Goal: Task Accomplishment & Management: Use online tool/utility

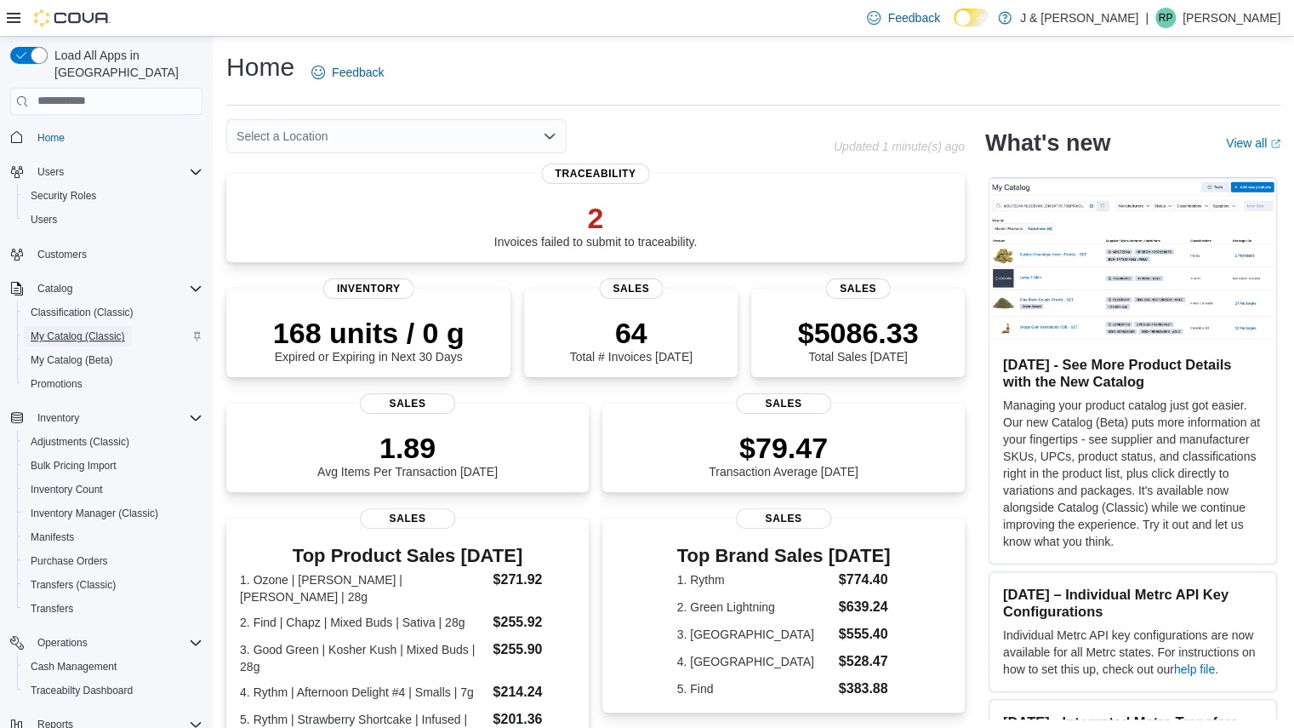
click at [71, 329] on span "My Catalog (Classic)" at bounding box center [78, 336] width 94 height 14
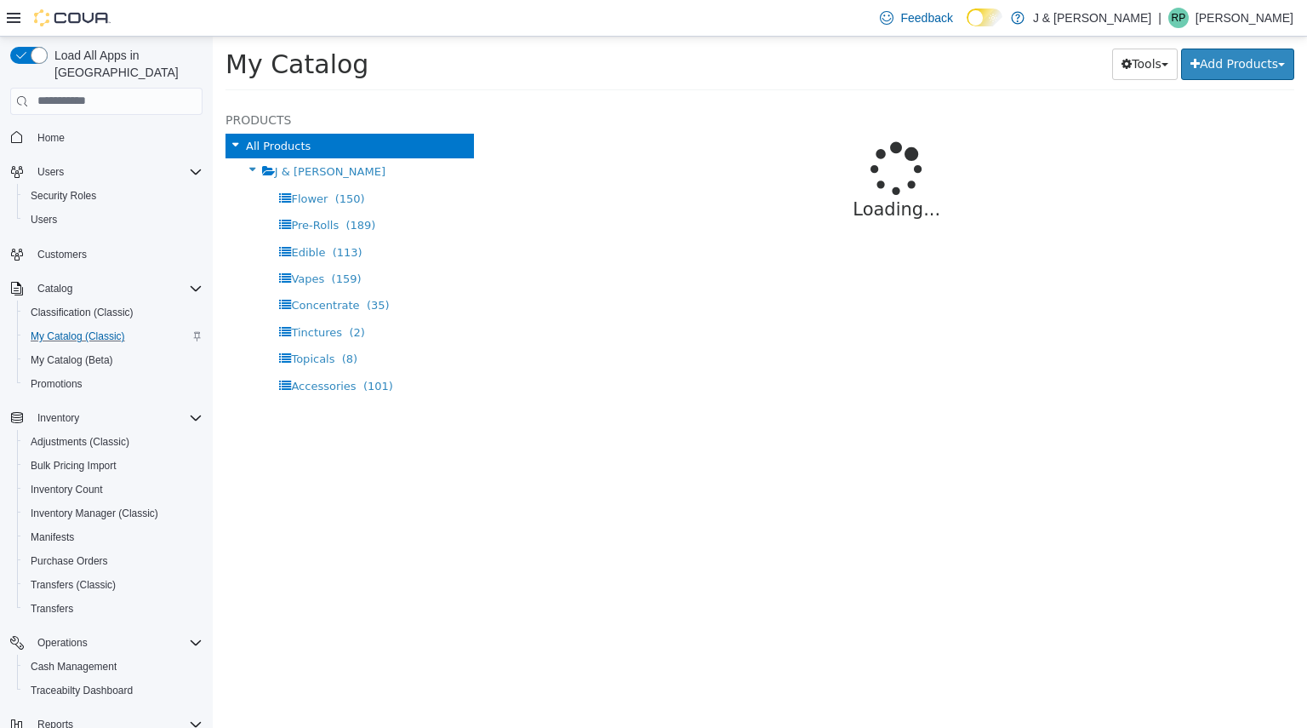
select select "**********"
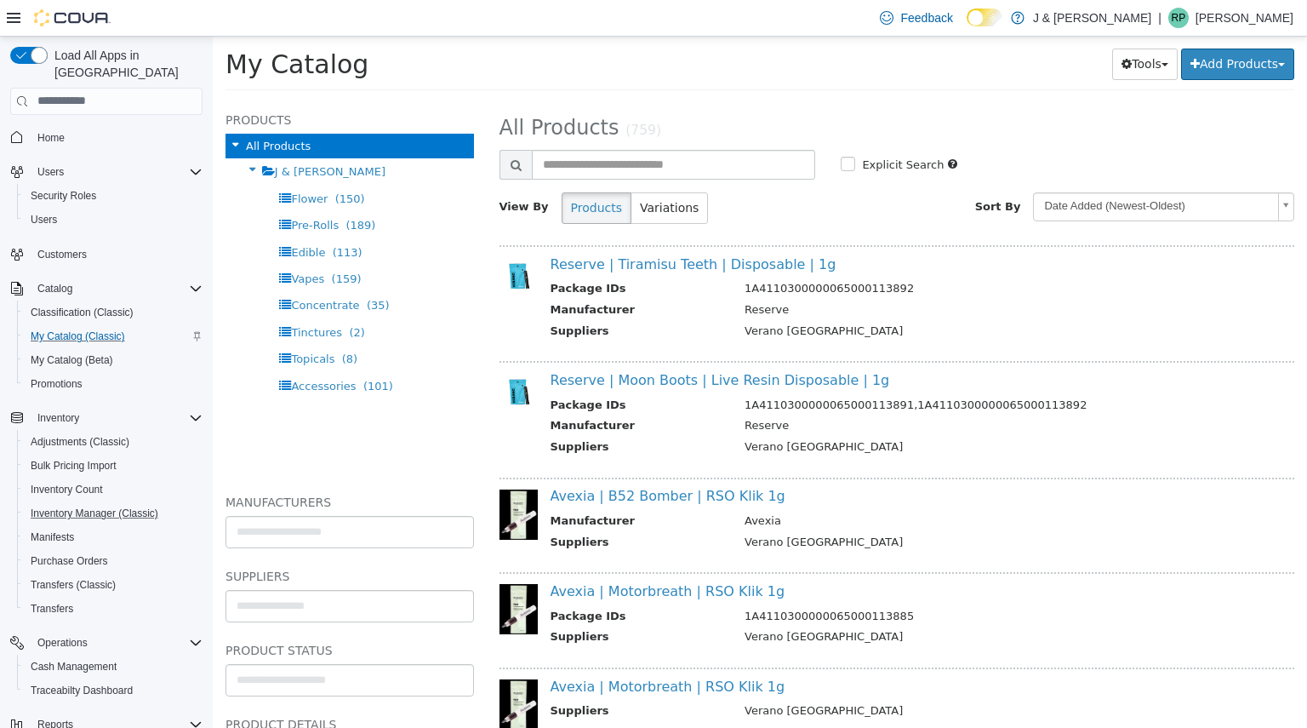
drag, startPoint x: 381, startPoint y: 220, endPoint x: 83, endPoint y: 506, distance: 414.1
click at [83, 506] on button "Inventory Manager (Classic)" at bounding box center [113, 513] width 192 height 24
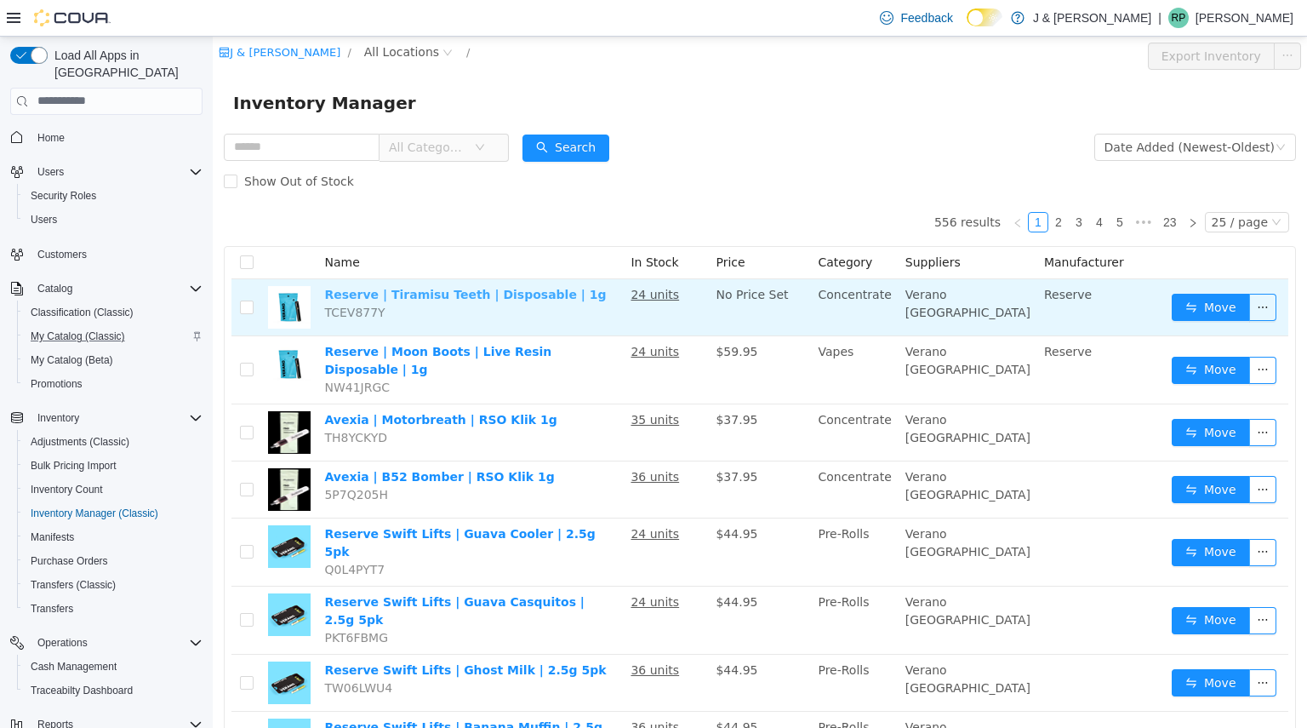
click at [391, 294] on link "Reserve | Tiramisu Teeth | Disposable | 1g" at bounding box center [465, 294] width 282 height 14
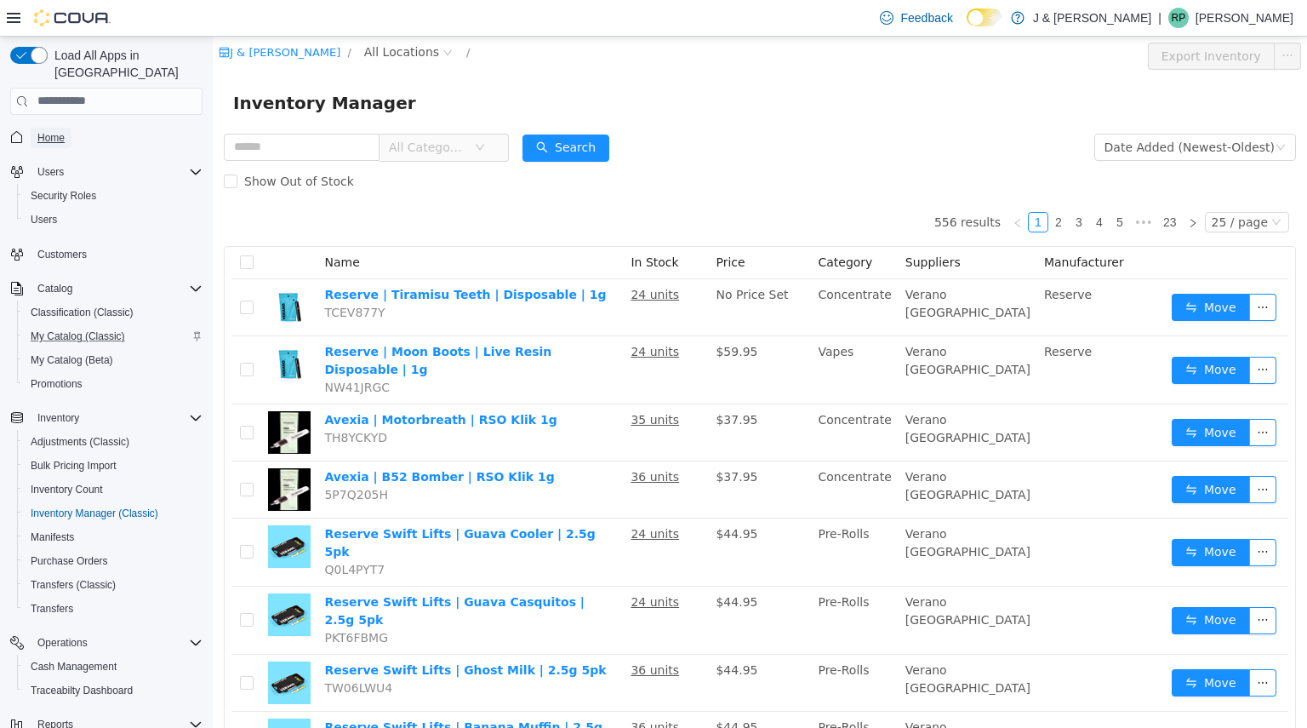
click at [61, 131] on span "Home" at bounding box center [50, 138] width 27 height 14
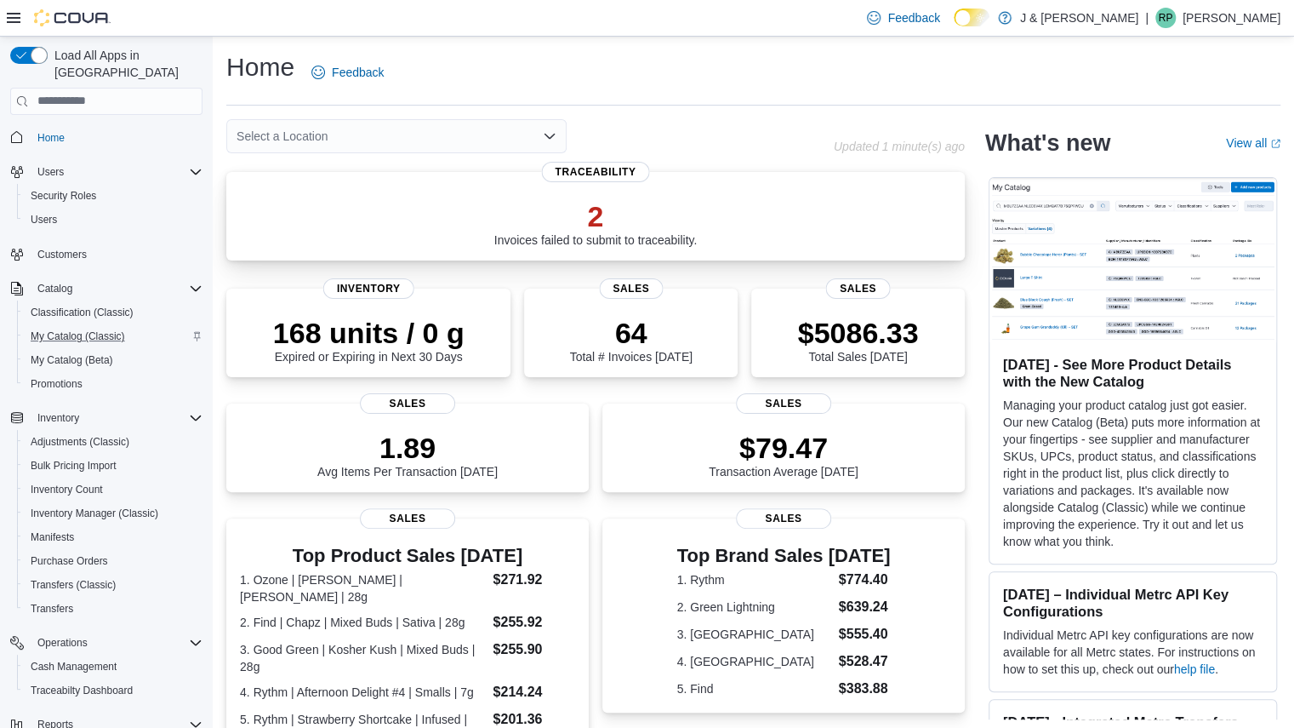
scroll to position [408, 0]
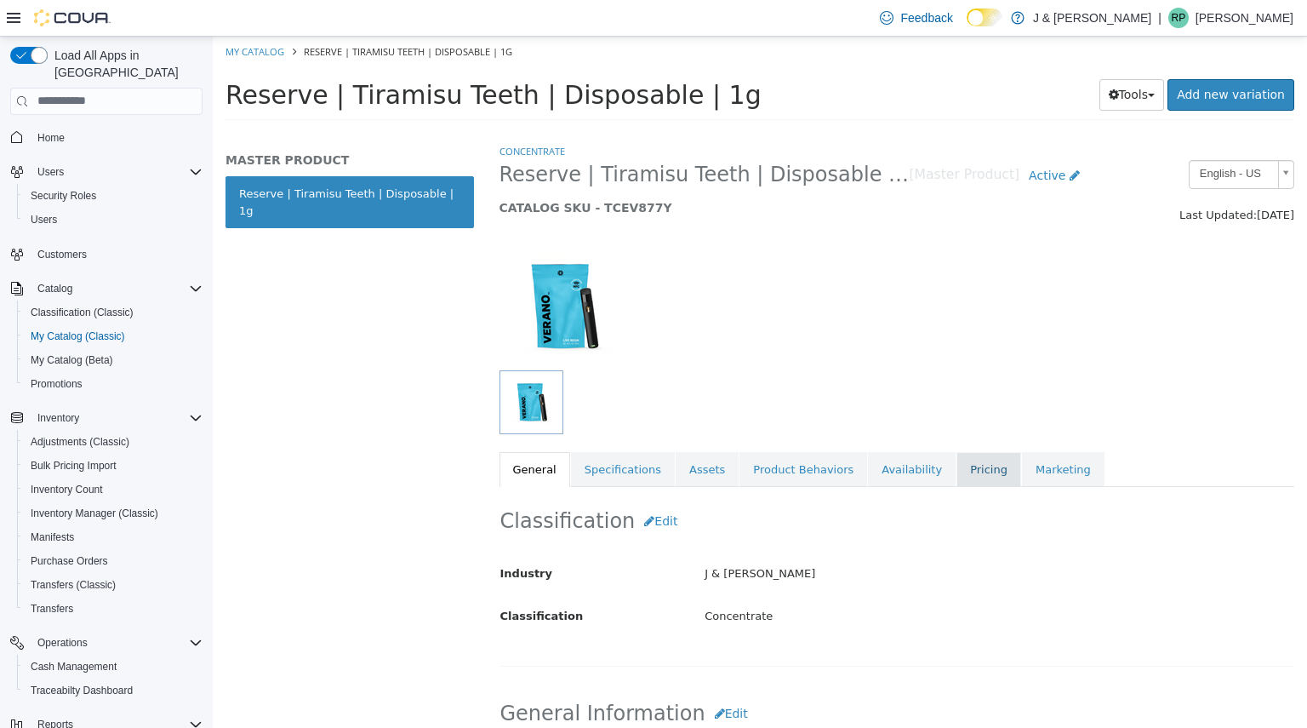
click at [956, 456] on link "Pricing" at bounding box center [988, 469] width 65 height 36
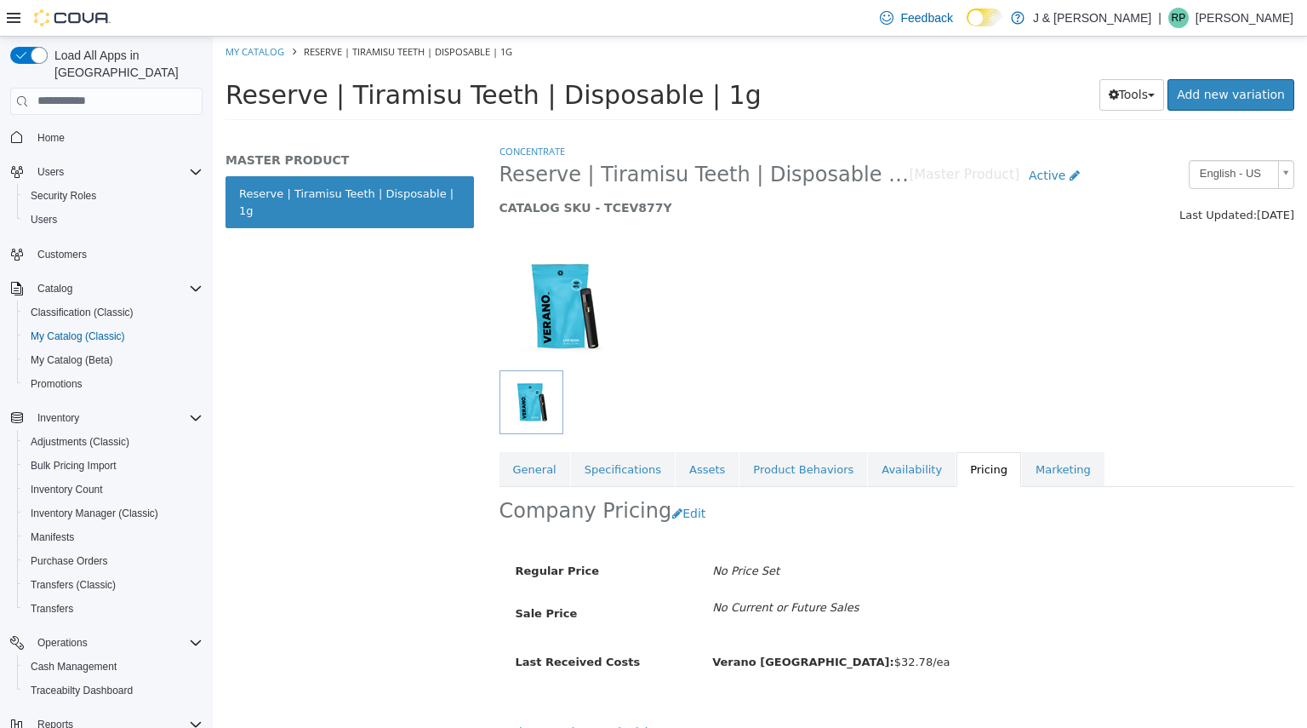
scroll to position [23, 0]
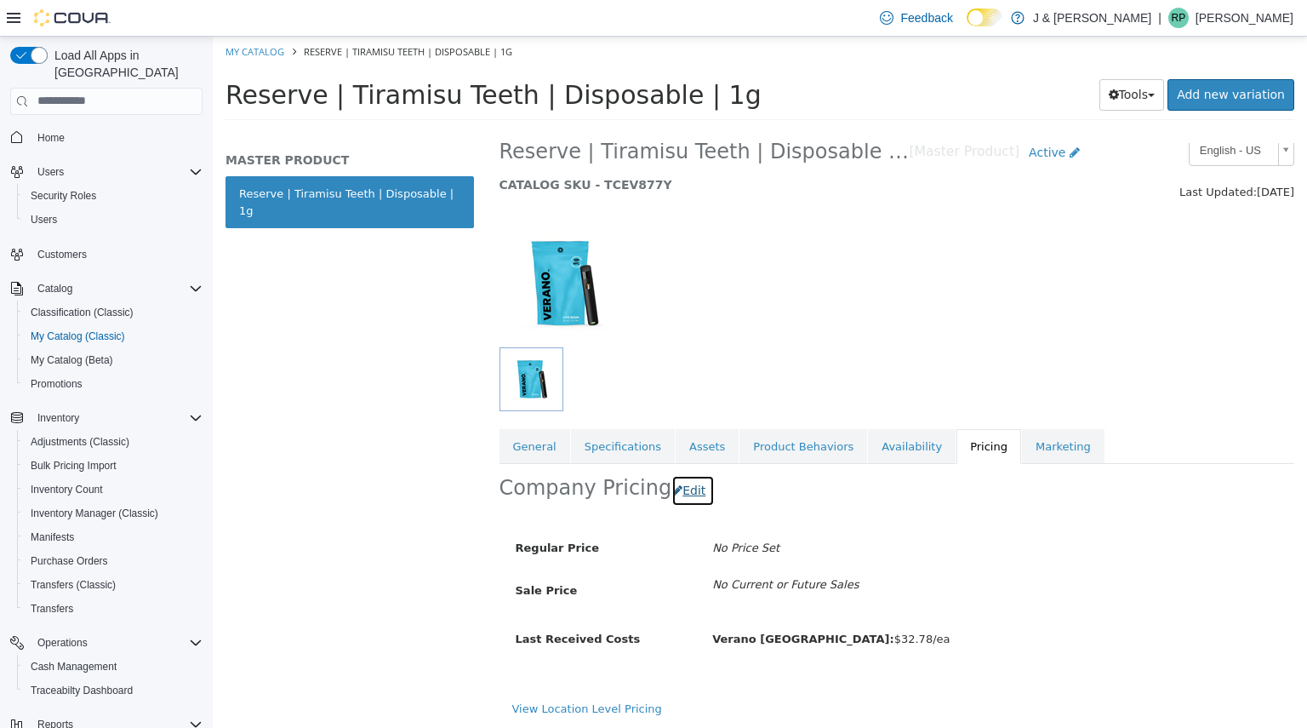
click at [682, 490] on button "Edit" at bounding box center [692, 489] width 43 height 31
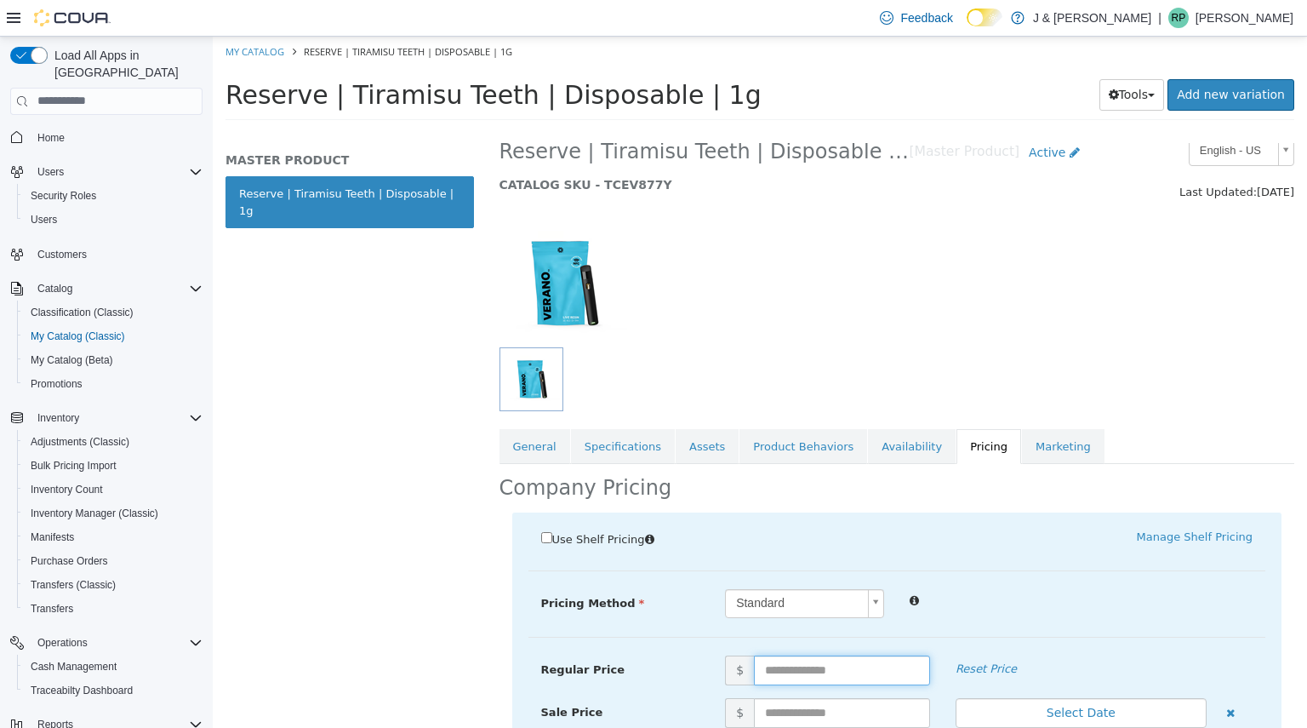
click at [785, 656] on input "text" at bounding box center [842, 669] width 176 height 30
type input "*****"
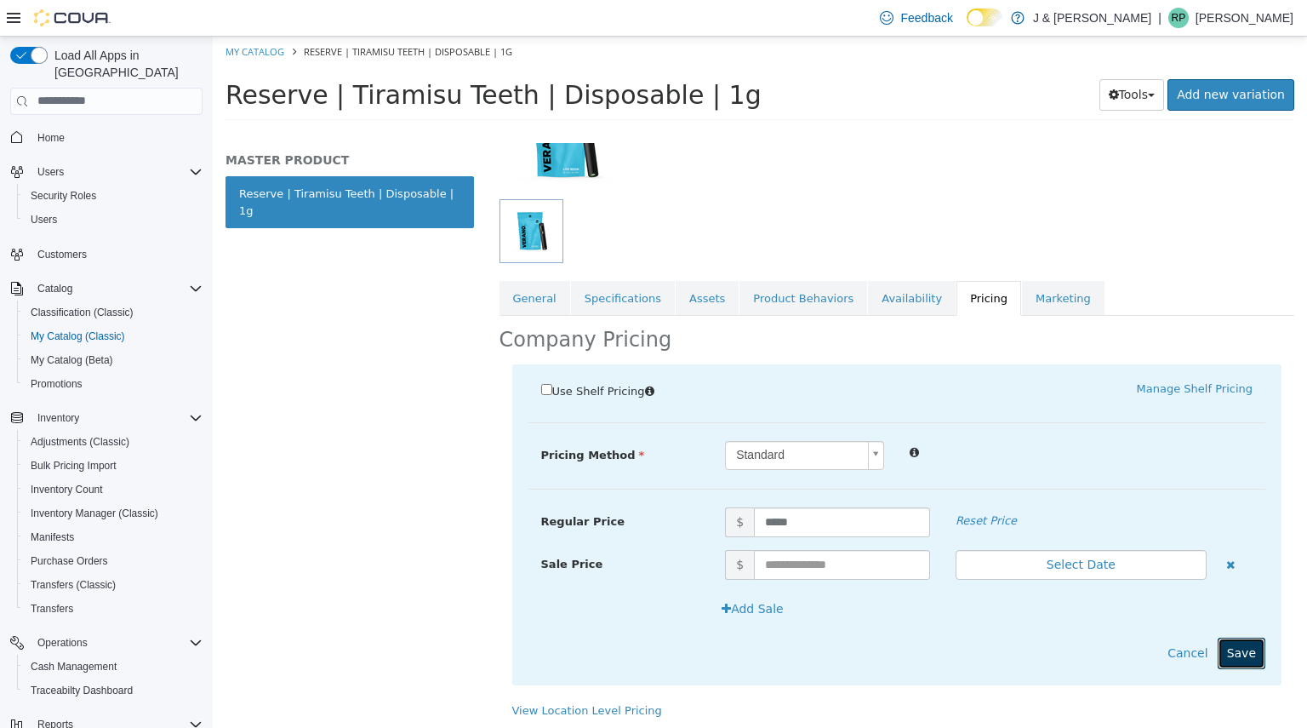
click at [1230, 648] on button "Save" at bounding box center [1242, 652] width 48 height 31
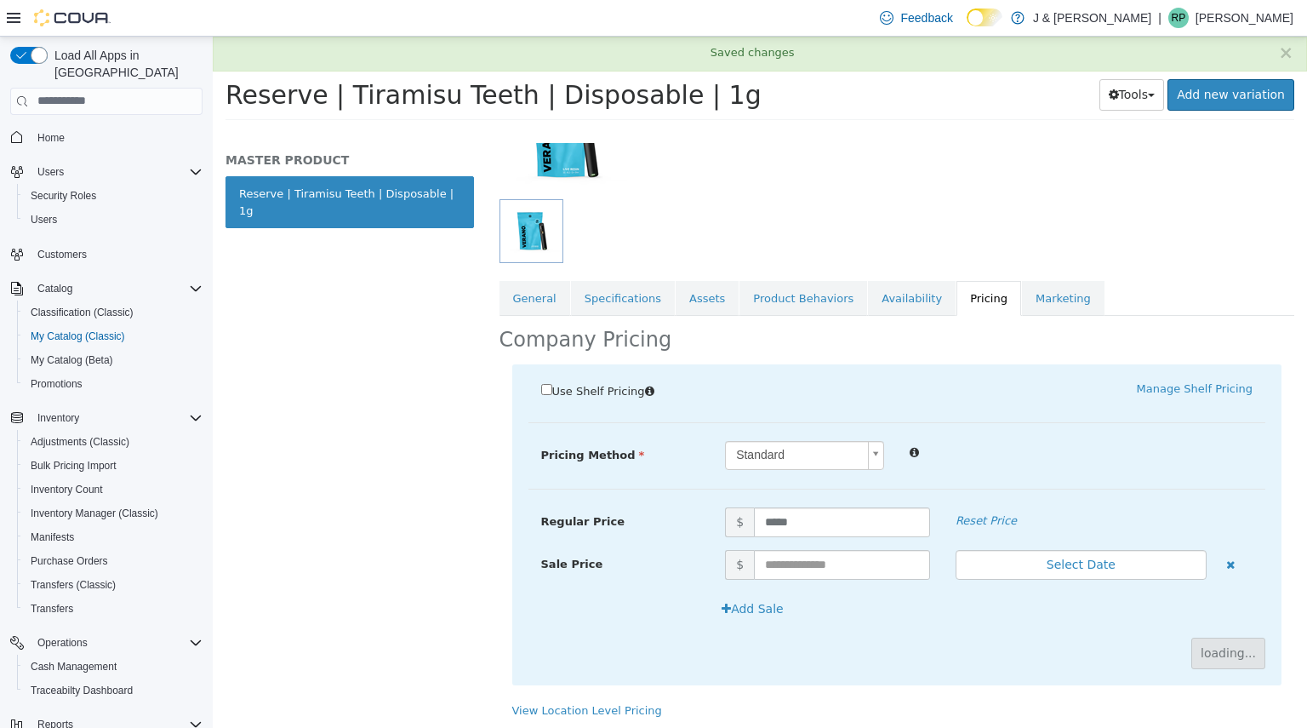
scroll to position [0, 0]
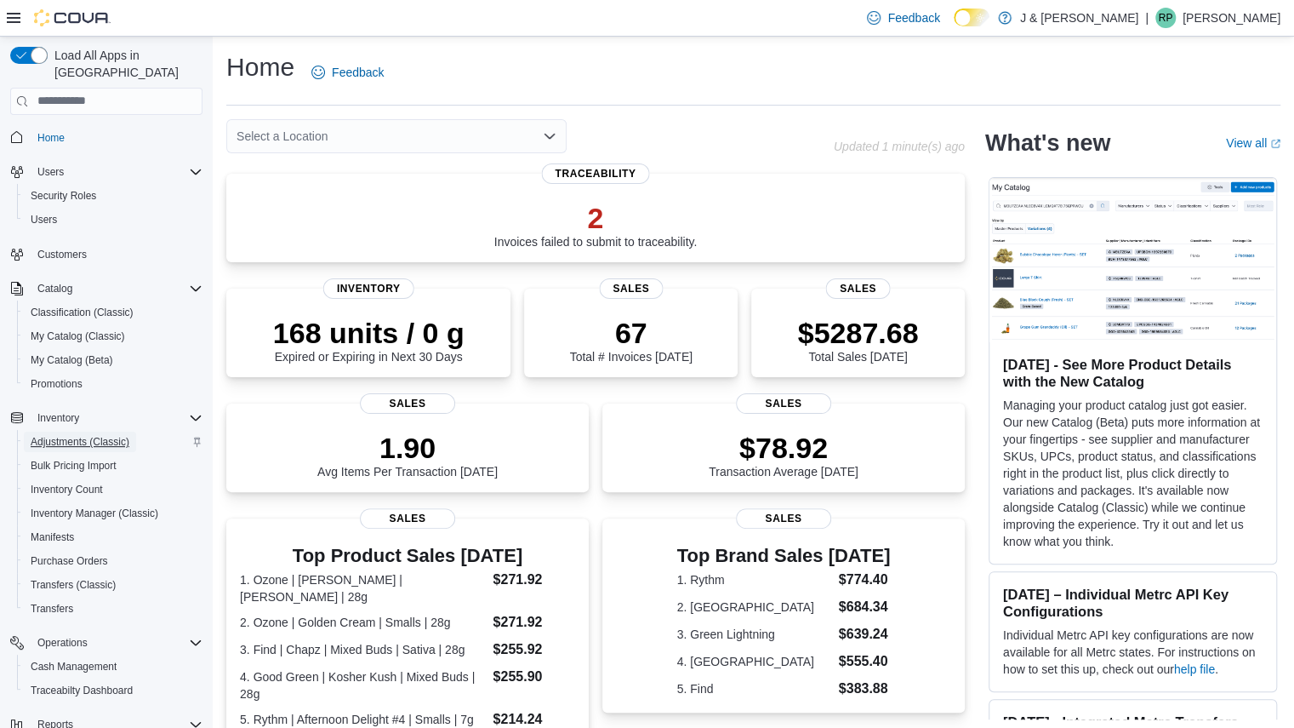
click at [72, 435] on span "Adjustments (Classic)" at bounding box center [80, 442] width 99 height 14
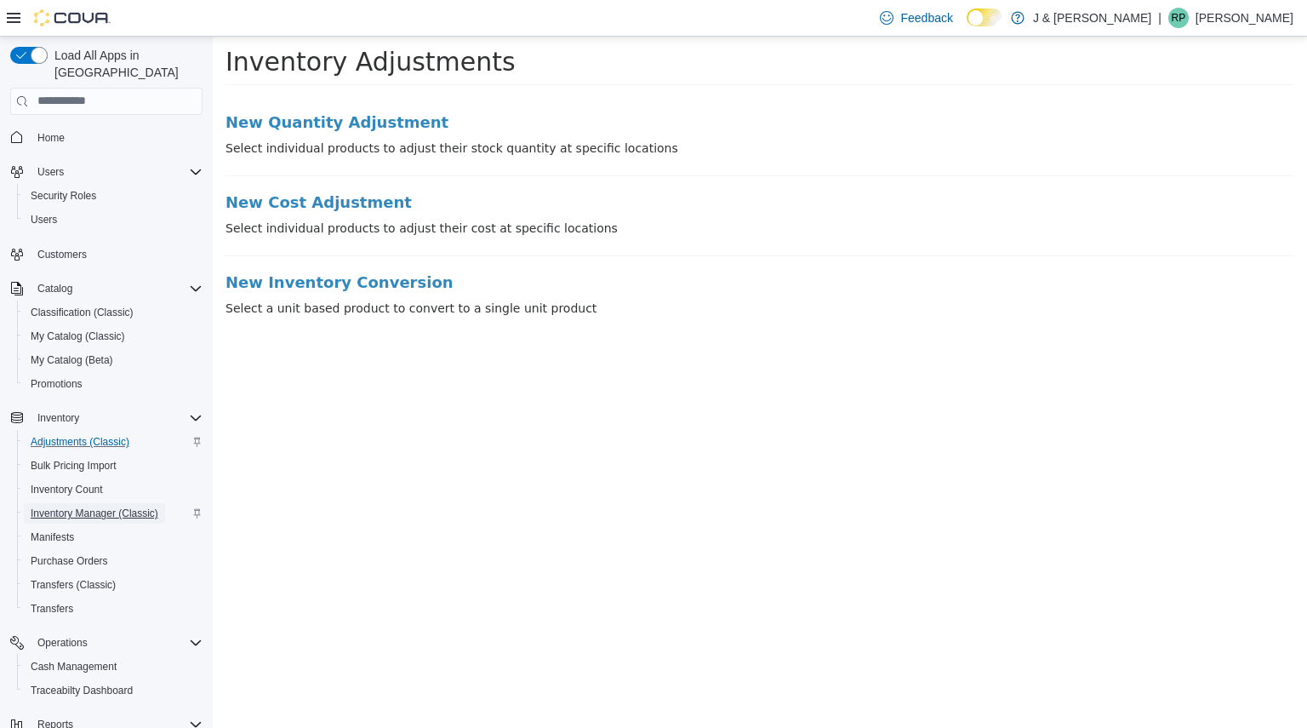
click at [61, 506] on span "Inventory Manager (Classic)" at bounding box center [95, 513] width 128 height 14
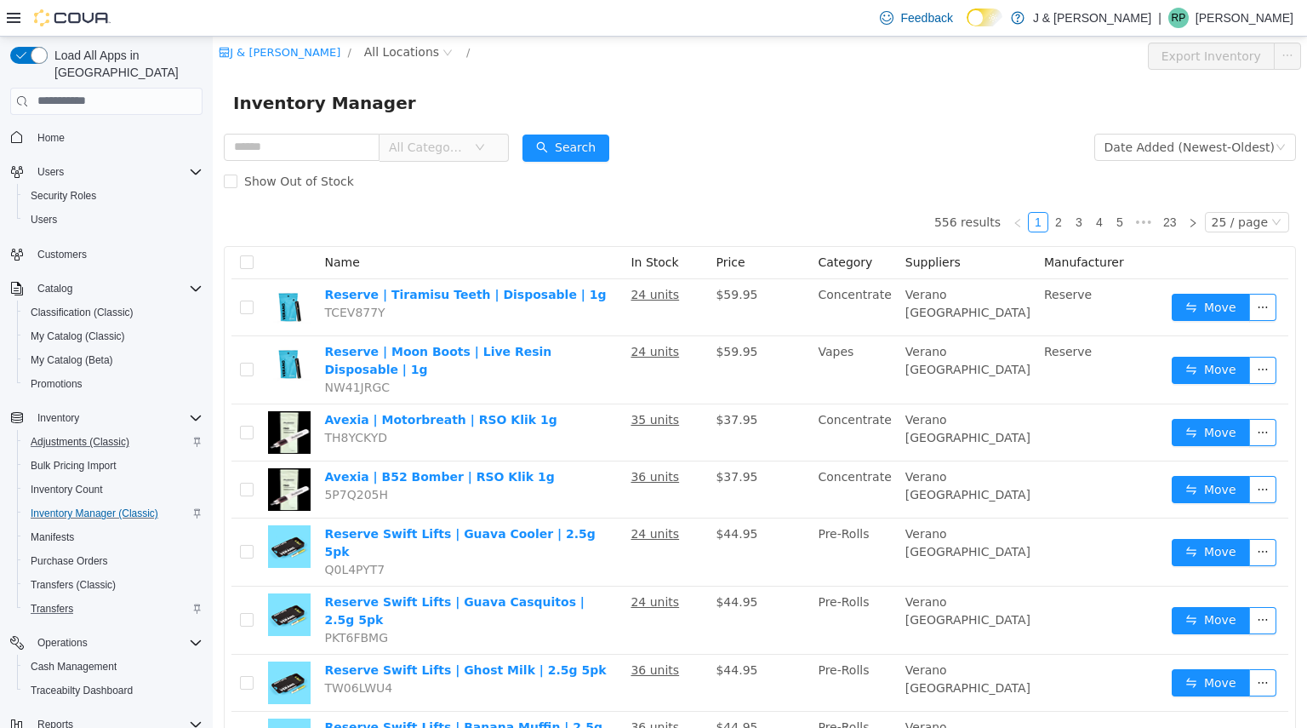
scroll to position [192, 0]
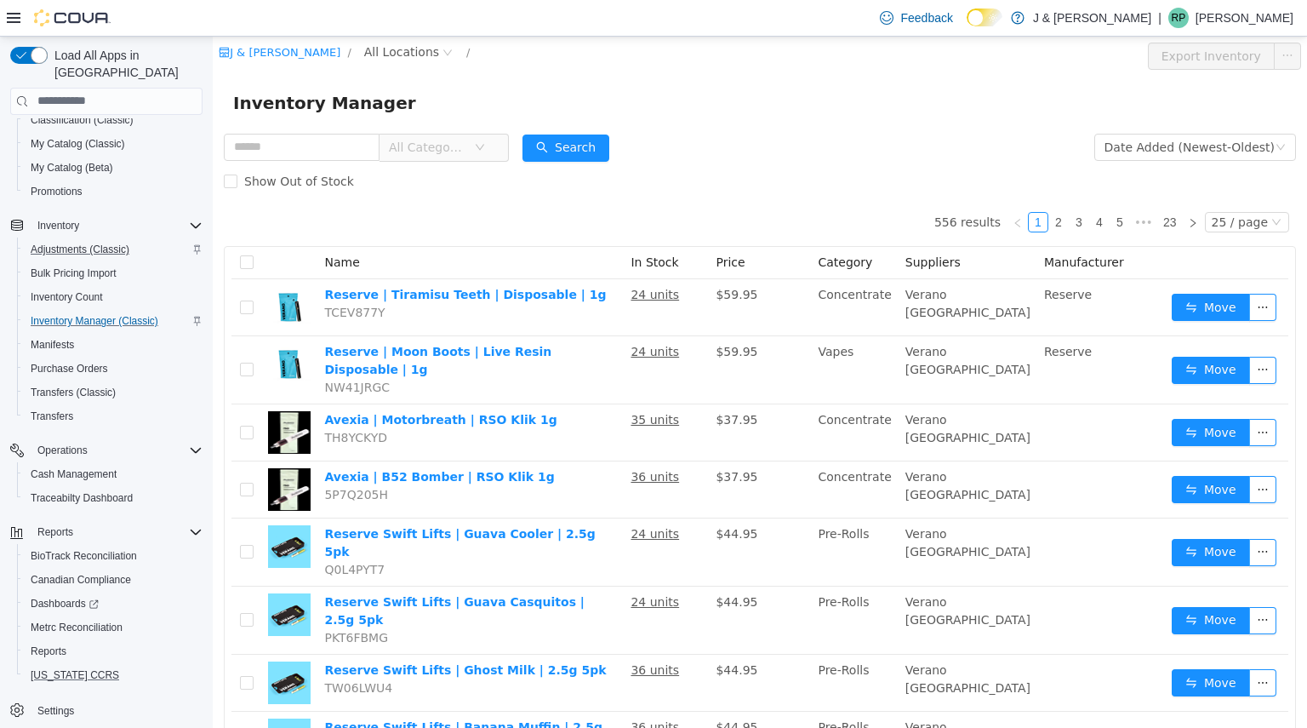
click at [55, 663] on button "[US_STATE] CCRS" at bounding box center [113, 675] width 192 height 24
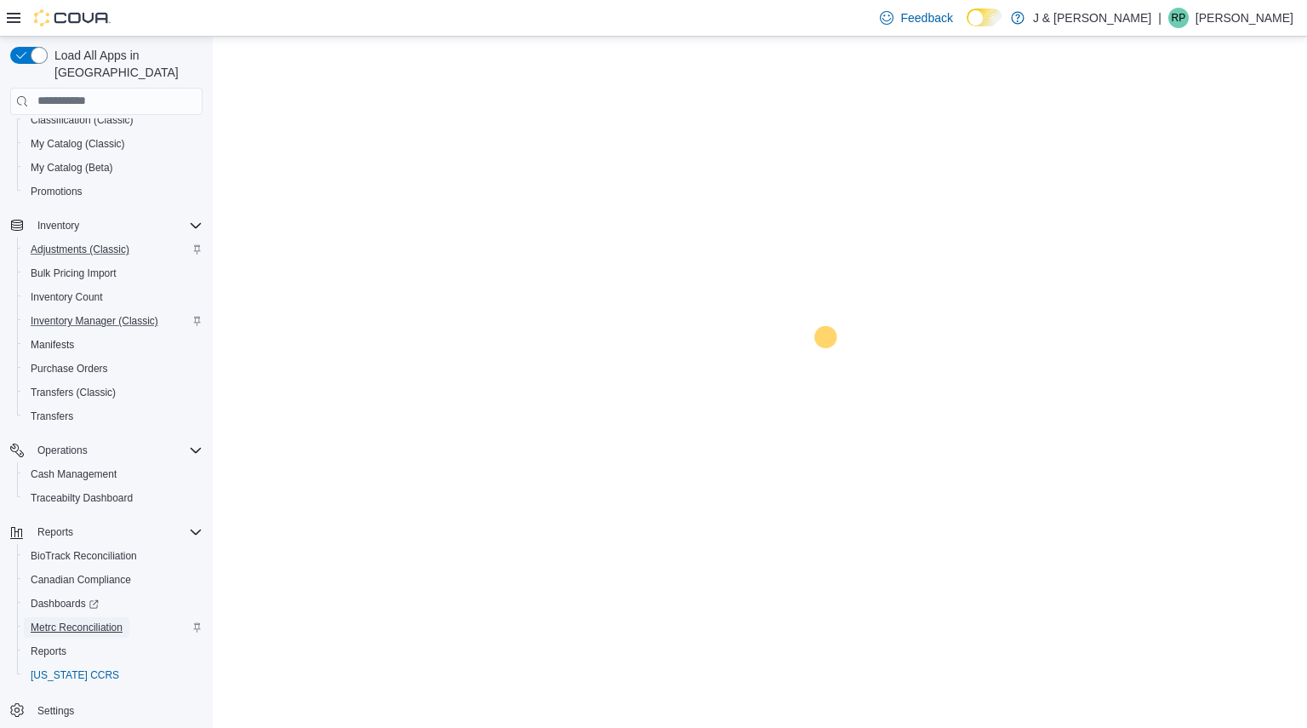
click at [49, 617] on span "Metrc Reconciliation" at bounding box center [77, 627] width 92 height 20
click at [37, 644] on span "Reports" at bounding box center [49, 651] width 36 height 14
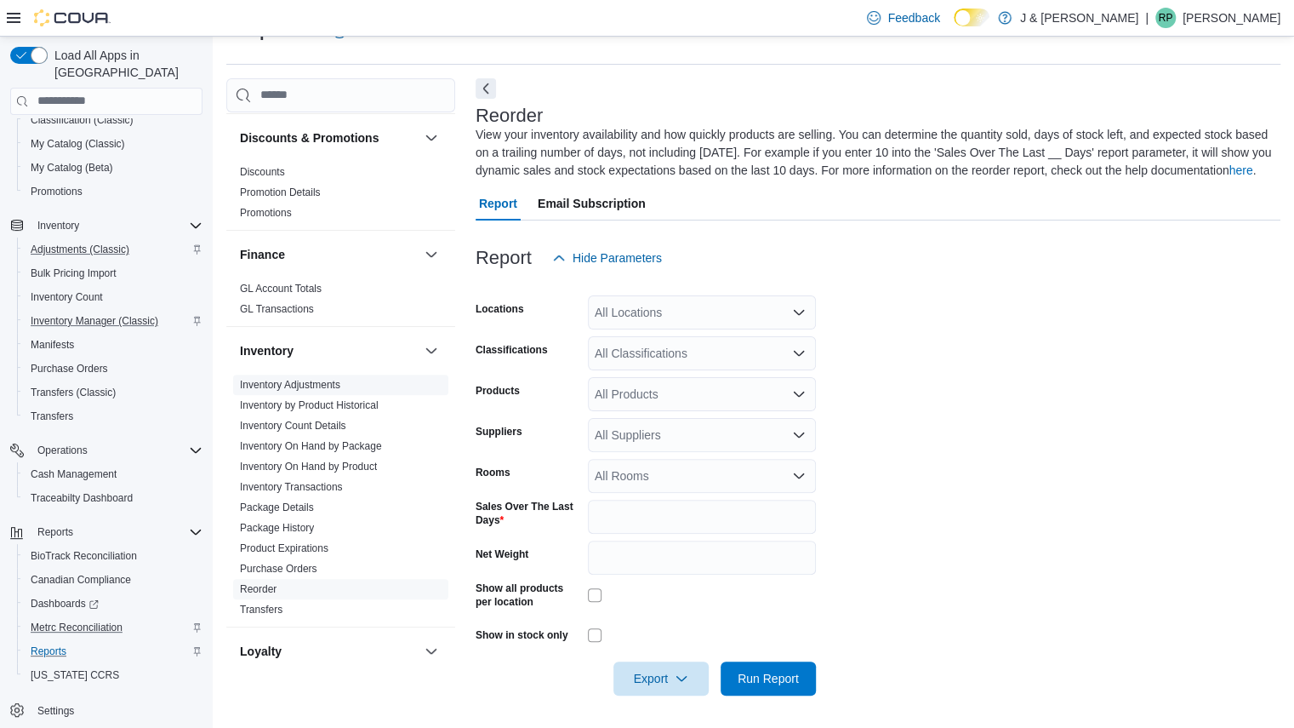
scroll to position [42, 0]
click at [277, 378] on link "Inventory Adjustments" at bounding box center [290, 384] width 100 height 12
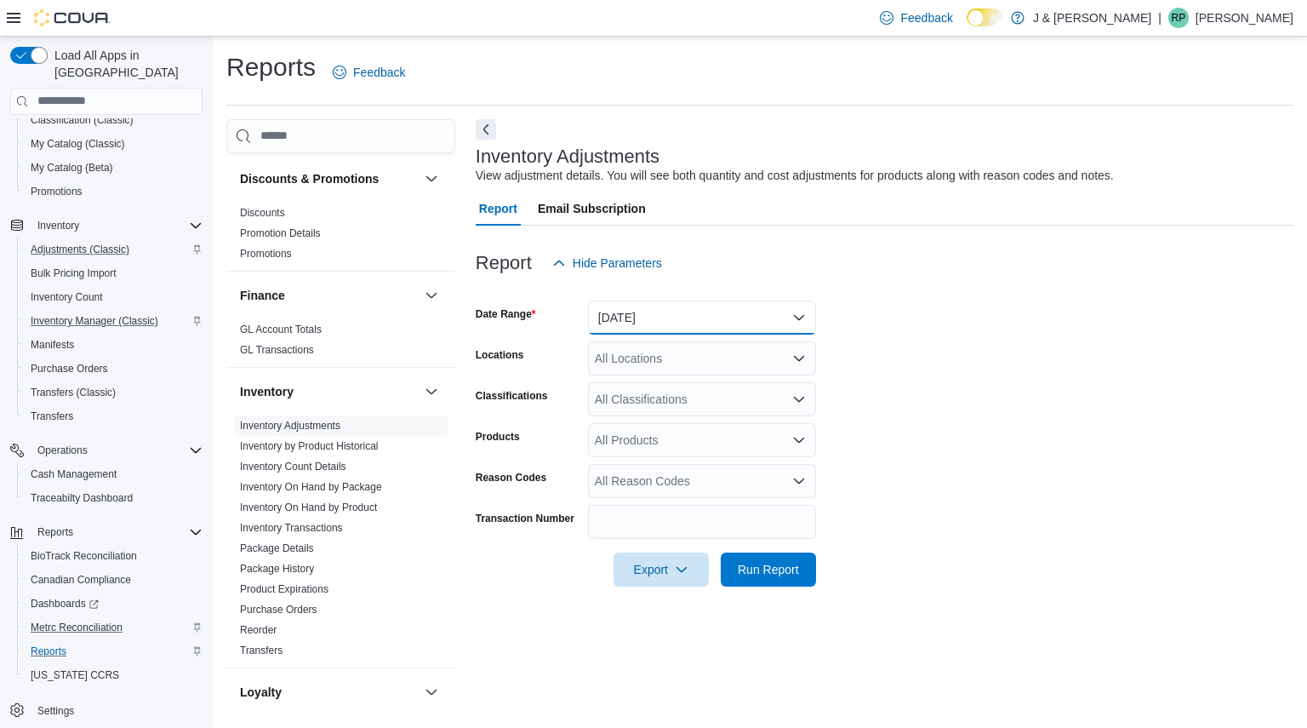
click at [643, 333] on button "Yesterday" at bounding box center [702, 317] width 228 height 34
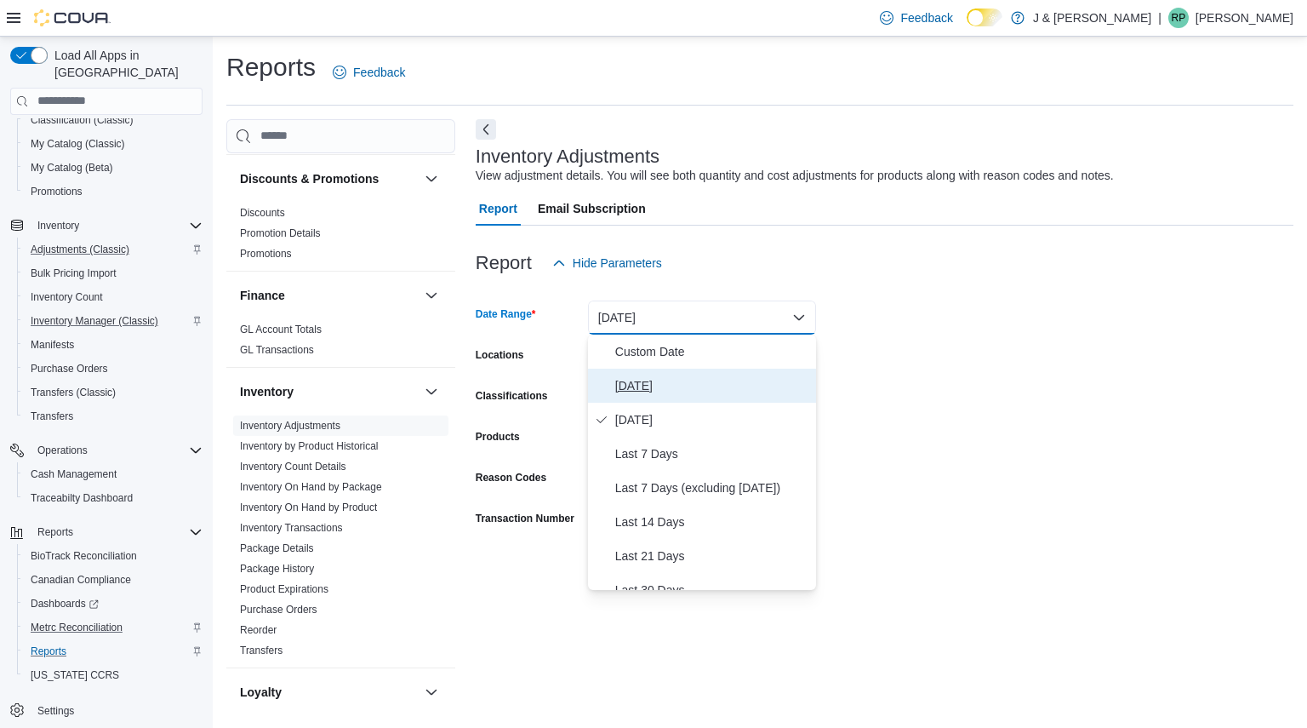
click at [632, 381] on span "Today" at bounding box center [712, 385] width 194 height 20
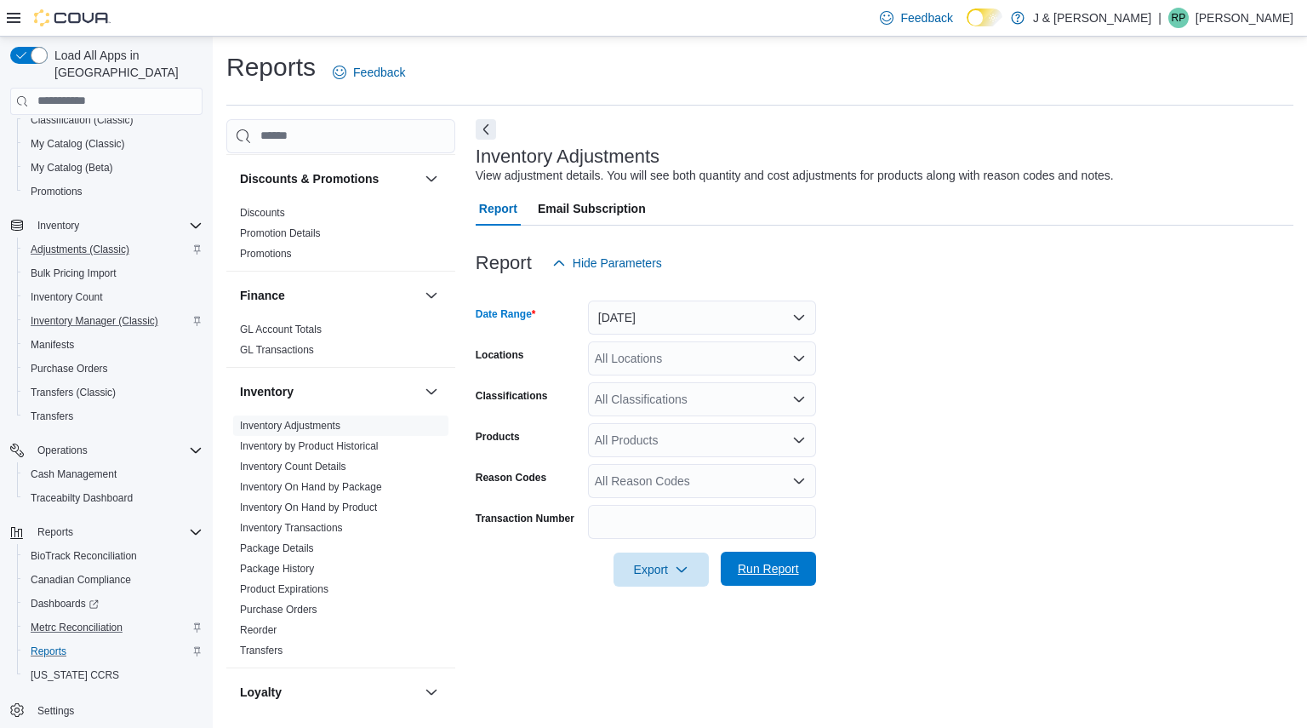
click at [769, 557] on span "Run Report" at bounding box center [768, 568] width 75 height 34
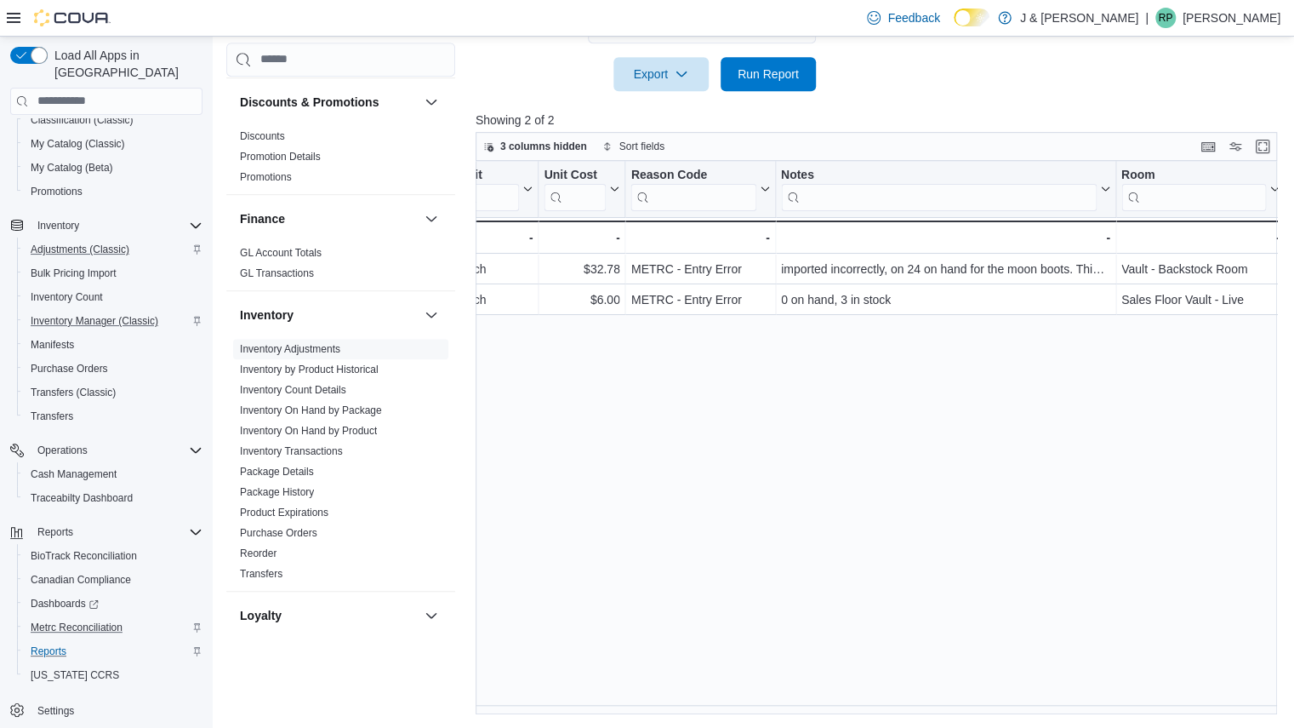
scroll to position [0, 1710]
